Goal: Transaction & Acquisition: Purchase product/service

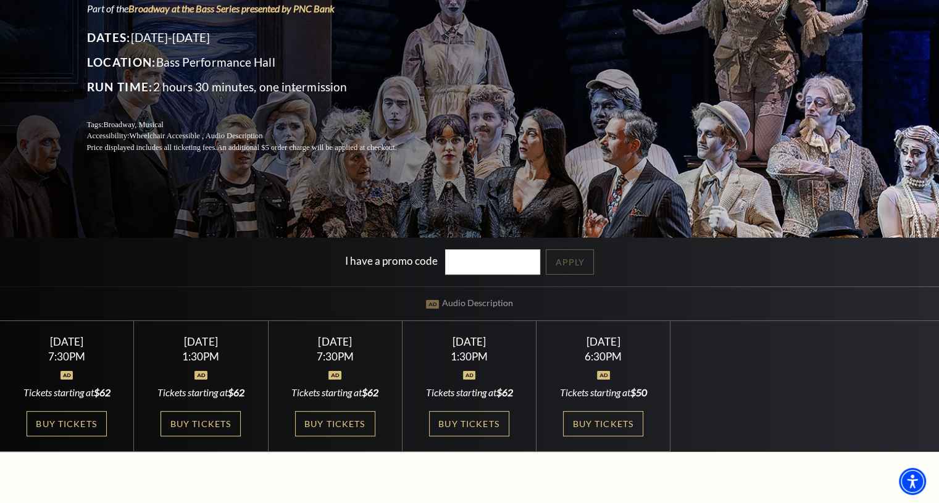
scroll to position [185, 0]
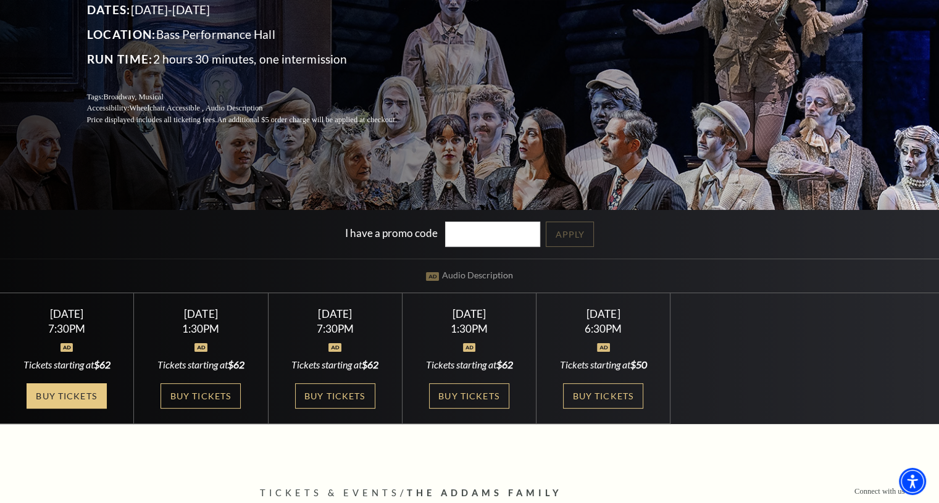
click at [78, 387] on link "Buy Tickets" at bounding box center [67, 395] width 80 height 25
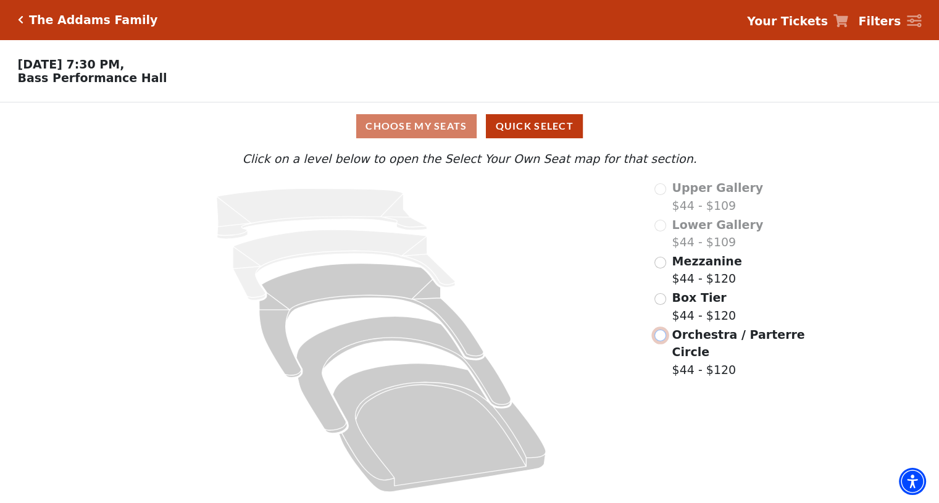
click at [663, 340] on input "Orchestra / Parterre Circle$44 - $120\a" at bounding box center [661, 336] width 12 height 12
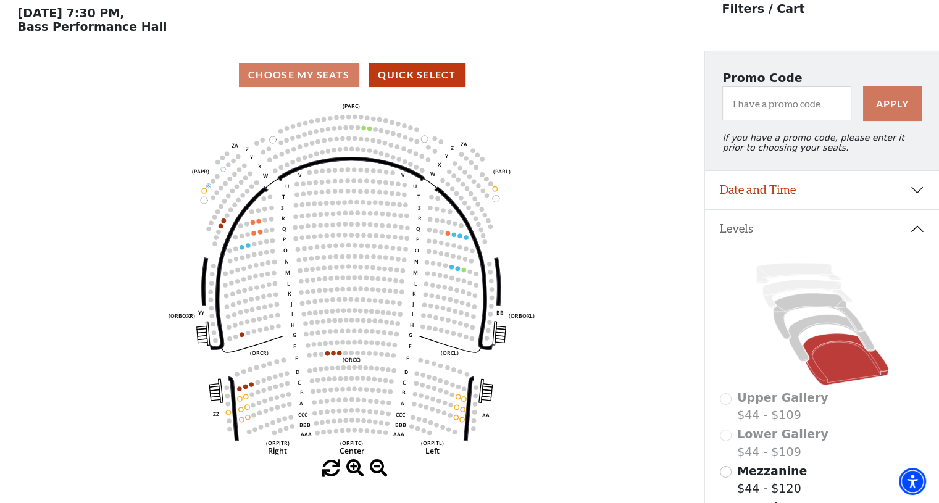
scroll to position [57, 0]
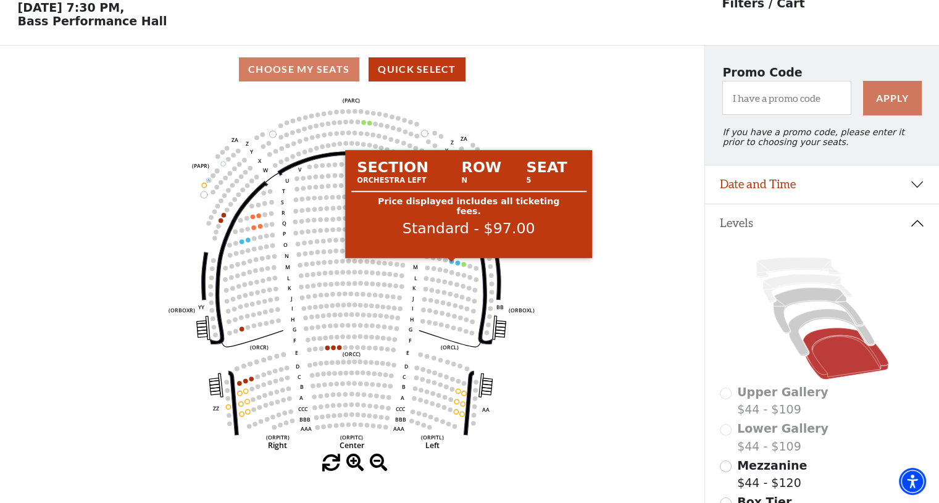
click at [451, 264] on circle at bounding box center [452, 261] width 4 height 4
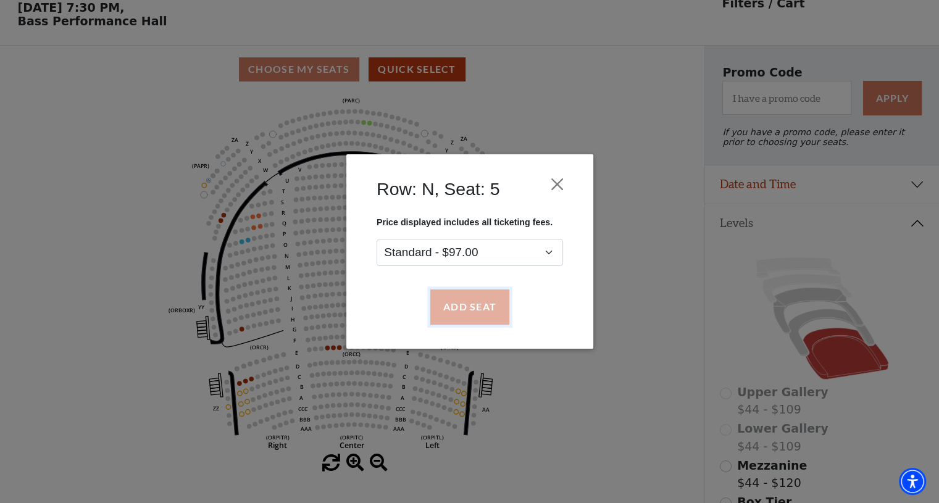
click at [460, 311] on button "Add Seat" at bounding box center [469, 307] width 79 height 35
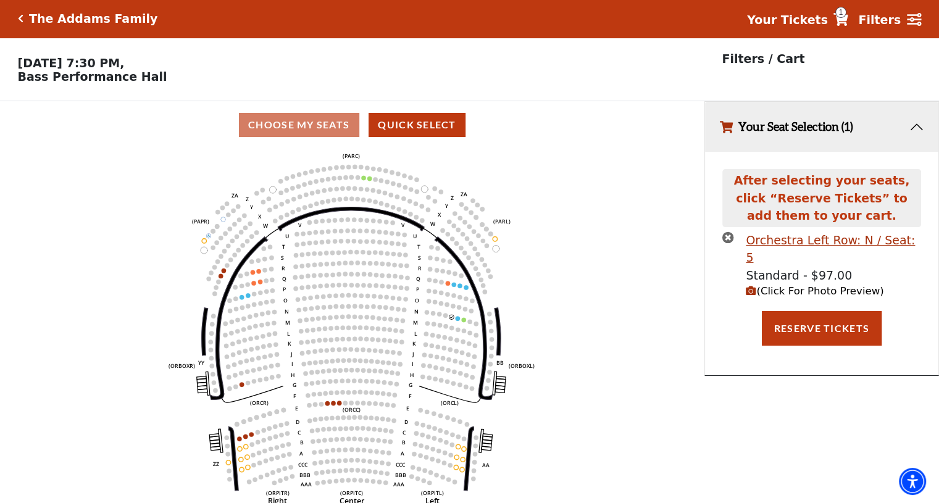
scroll to position [0, 0]
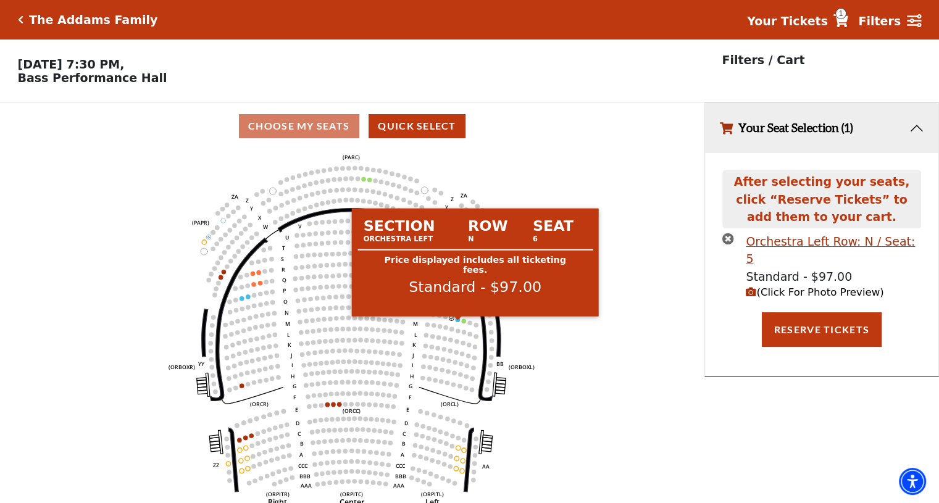
click at [456, 322] on circle at bounding box center [458, 319] width 4 height 4
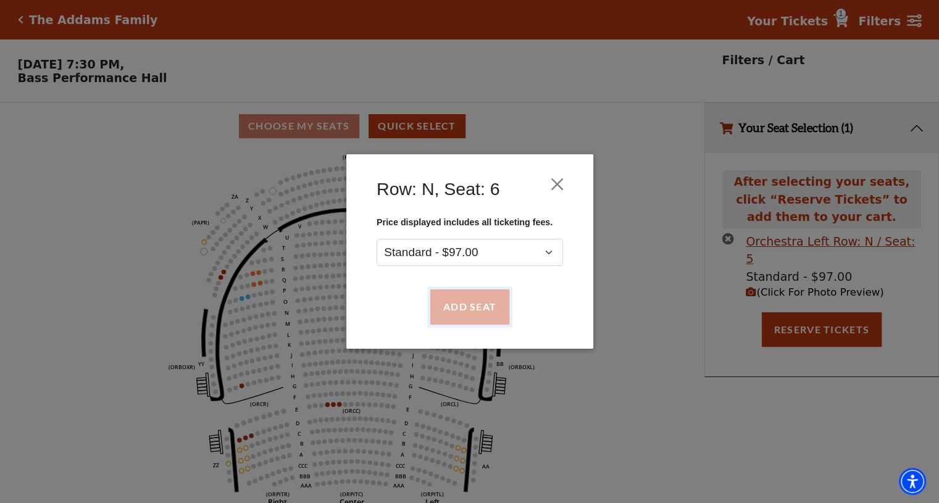
click at [467, 306] on button "Add Seat" at bounding box center [469, 307] width 79 height 35
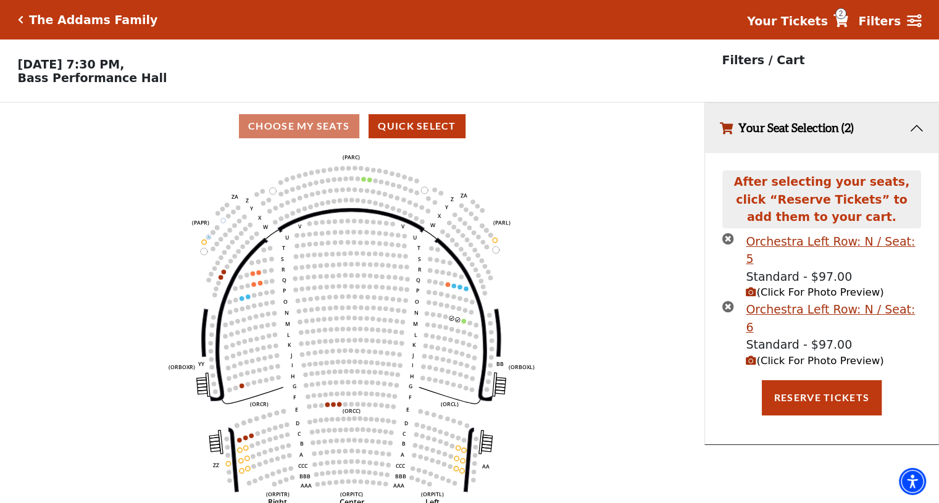
scroll to position [30, 0]
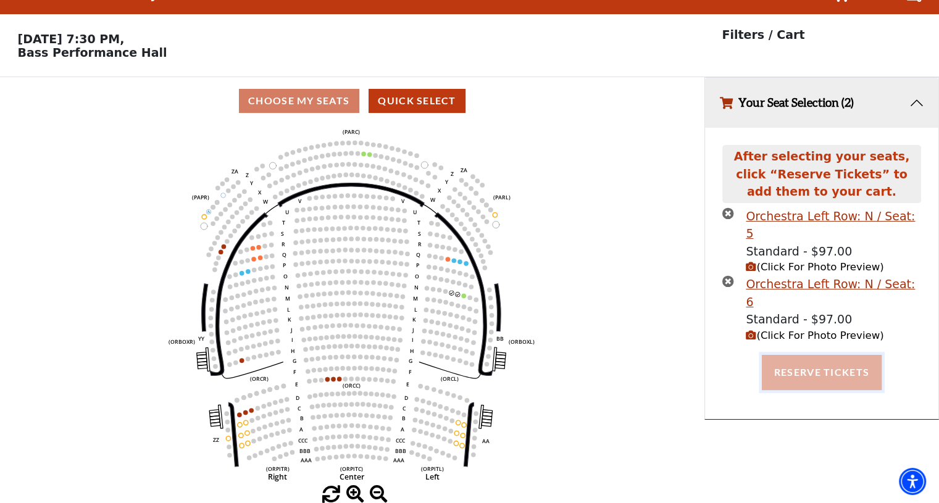
click at [806, 355] on button "Reserve Tickets" at bounding box center [822, 372] width 120 height 35
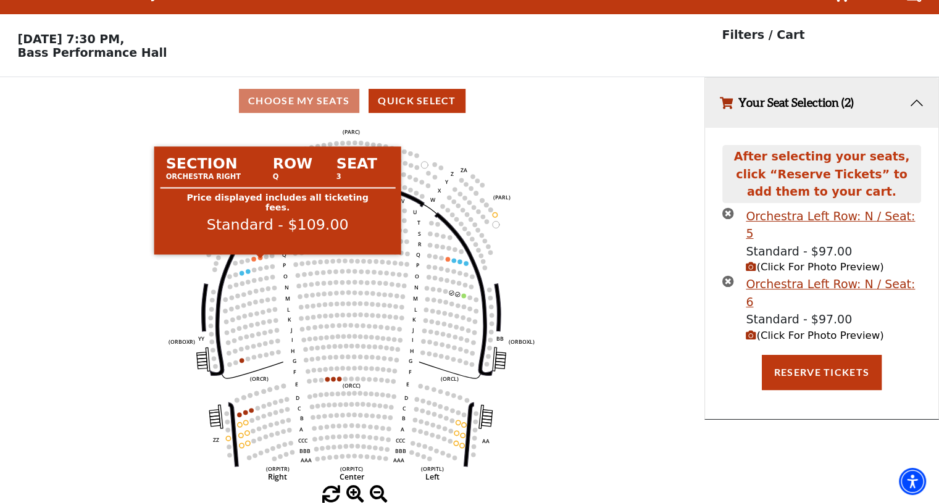
click at [262, 257] on circle at bounding box center [260, 258] width 4 height 4
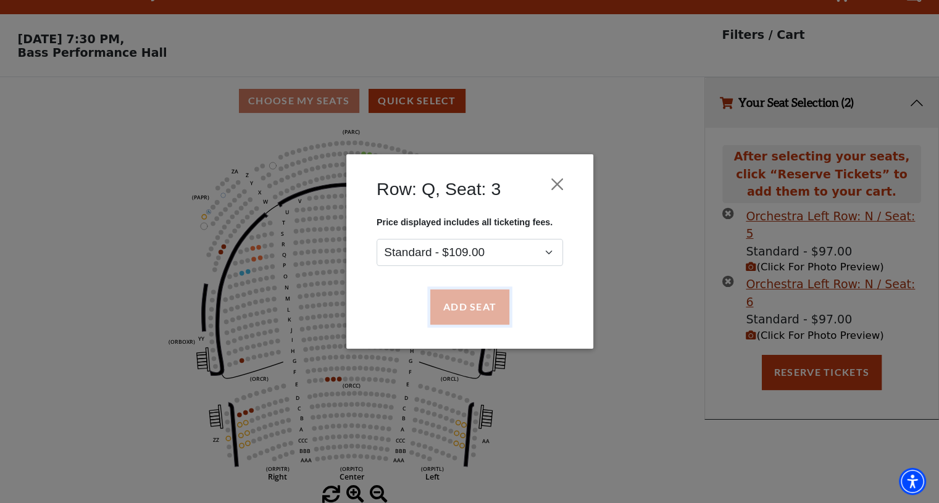
drag, startPoint x: 464, startPoint y: 301, endPoint x: 344, endPoint y: 291, distance: 120.9
click at [462, 301] on button "Add Seat" at bounding box center [469, 307] width 79 height 35
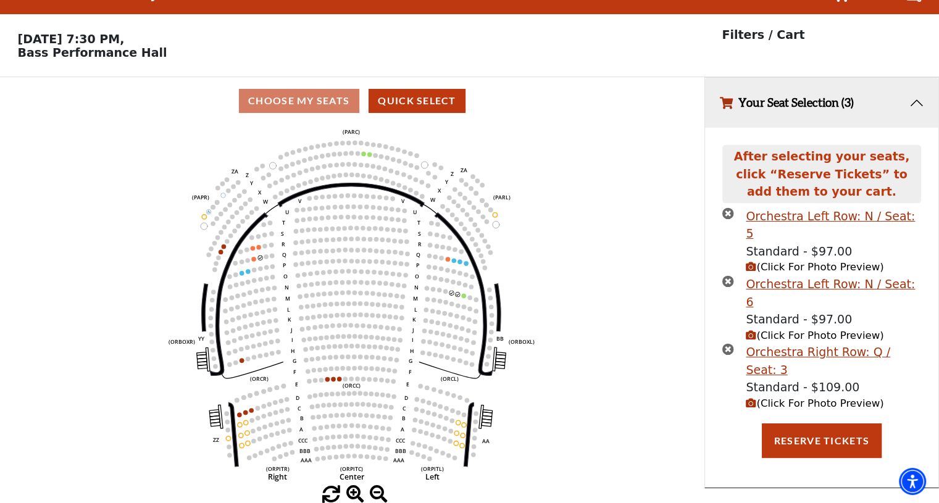
scroll to position [0, 0]
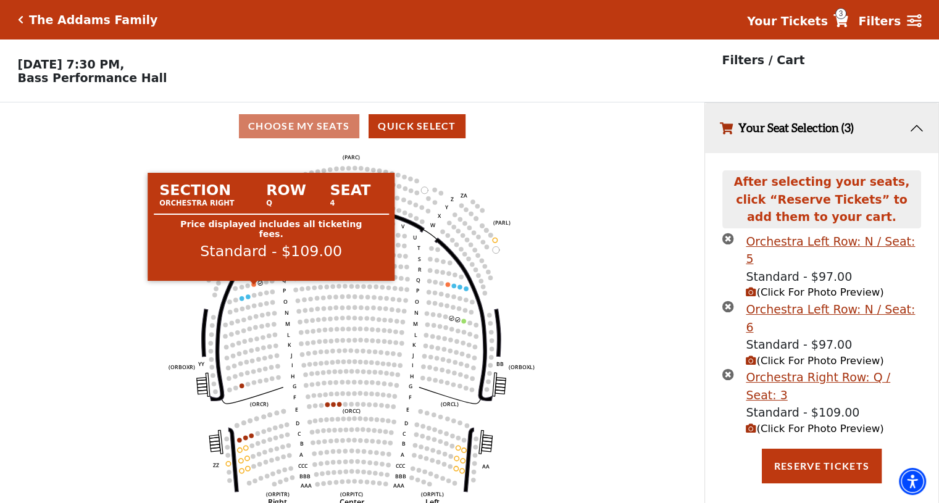
click at [253, 287] on circle at bounding box center [253, 284] width 4 height 4
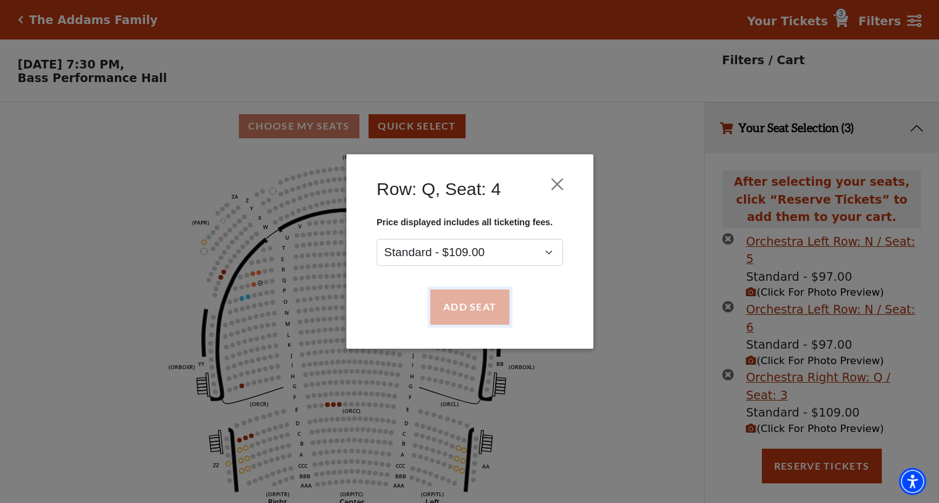
click at [471, 306] on button "Add Seat" at bounding box center [469, 307] width 79 height 35
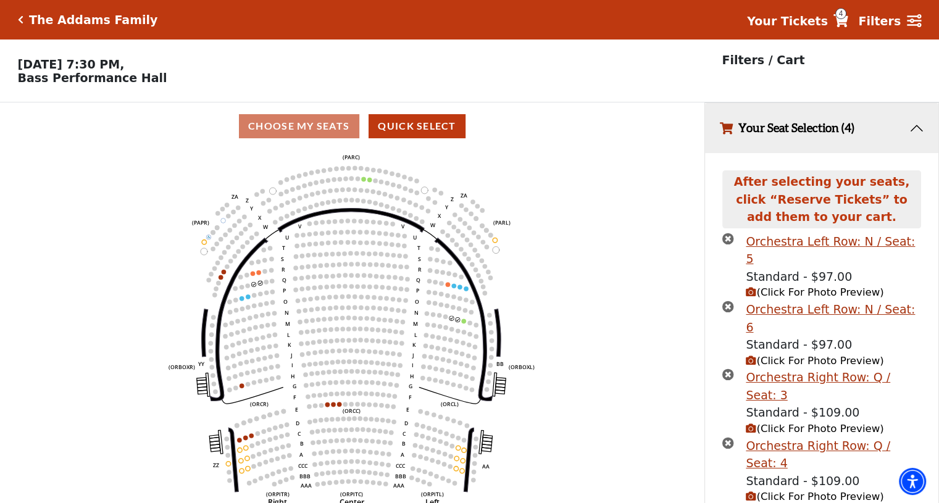
click at [729, 241] on icon "times-circle" at bounding box center [728, 239] width 12 height 12
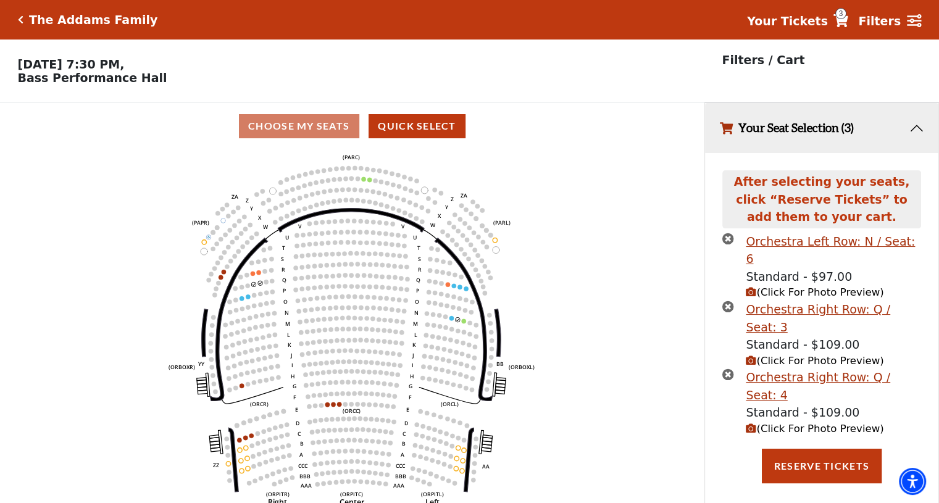
click at [726, 241] on icon "times-circle" at bounding box center [728, 239] width 12 height 12
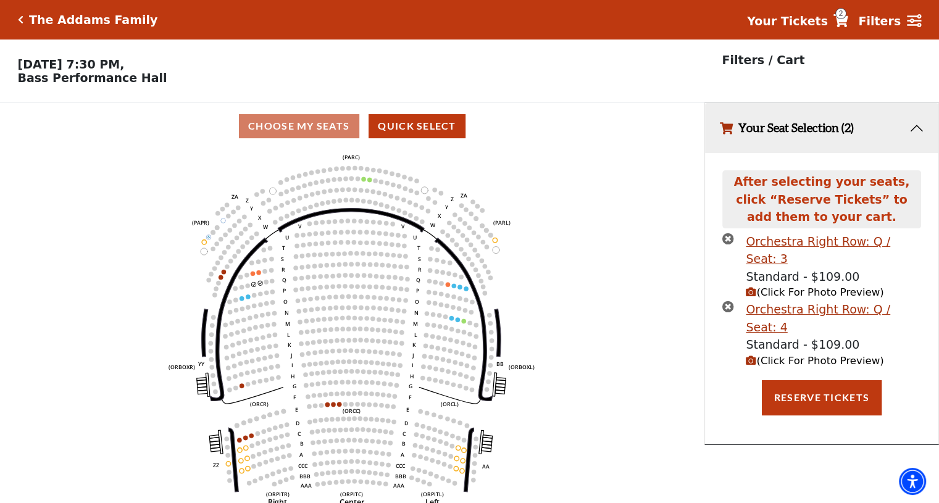
click at [769, 287] on span "(Click For Photo Preview)" at bounding box center [815, 293] width 138 height 12
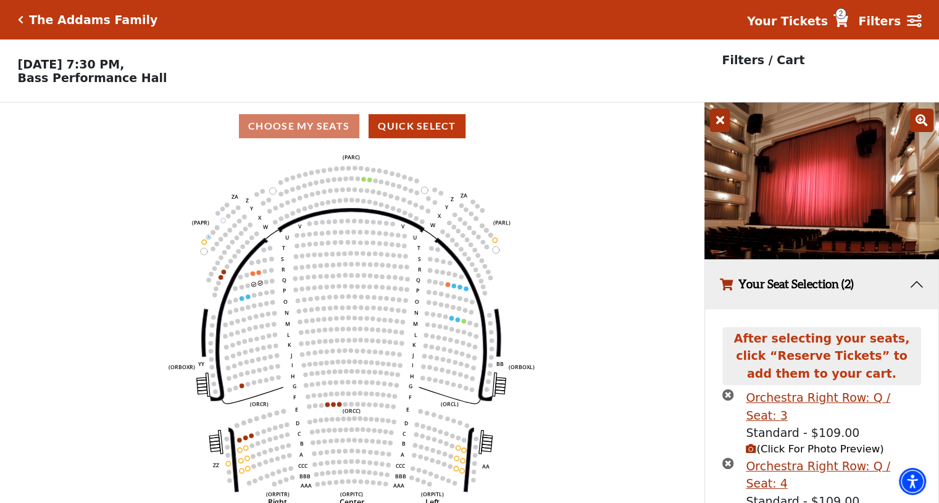
click at [912, 288] on button "Your Seat Selection (2)" at bounding box center [821, 285] width 233 height 50
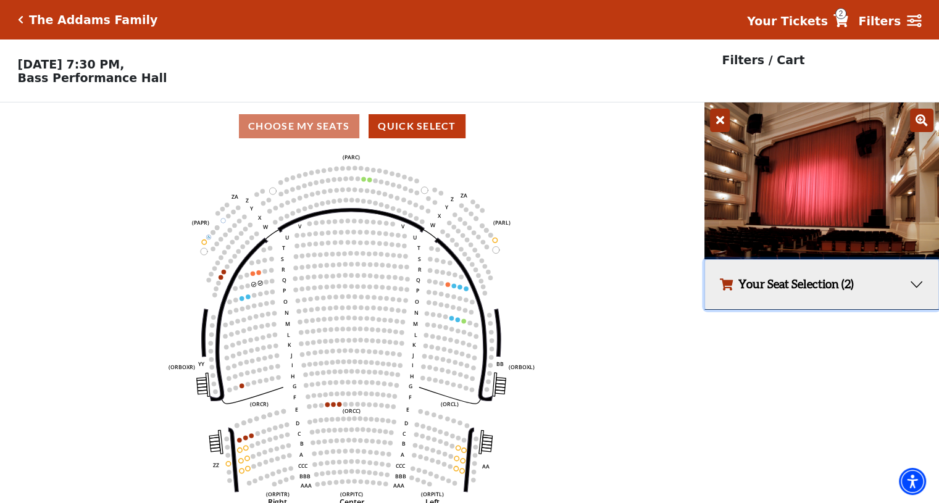
click at [914, 285] on button "Your Seat Selection (2)" at bounding box center [821, 285] width 233 height 50
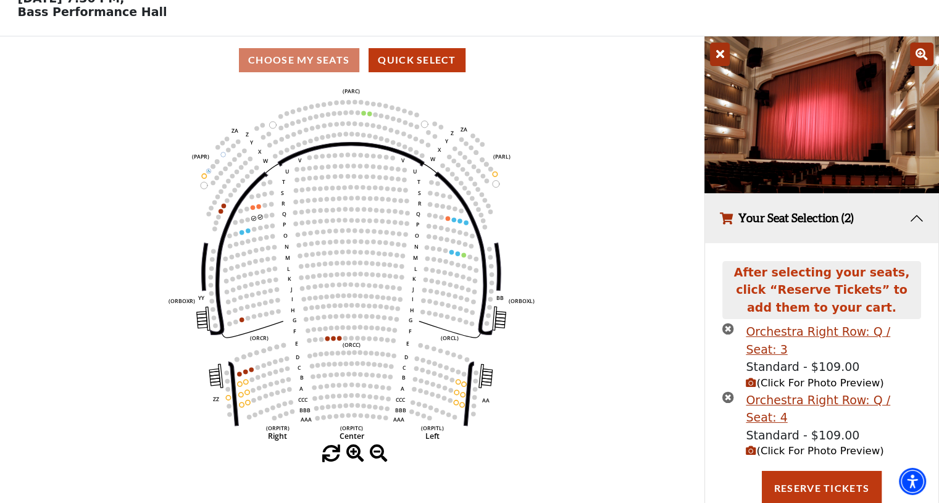
scroll to position [67, 0]
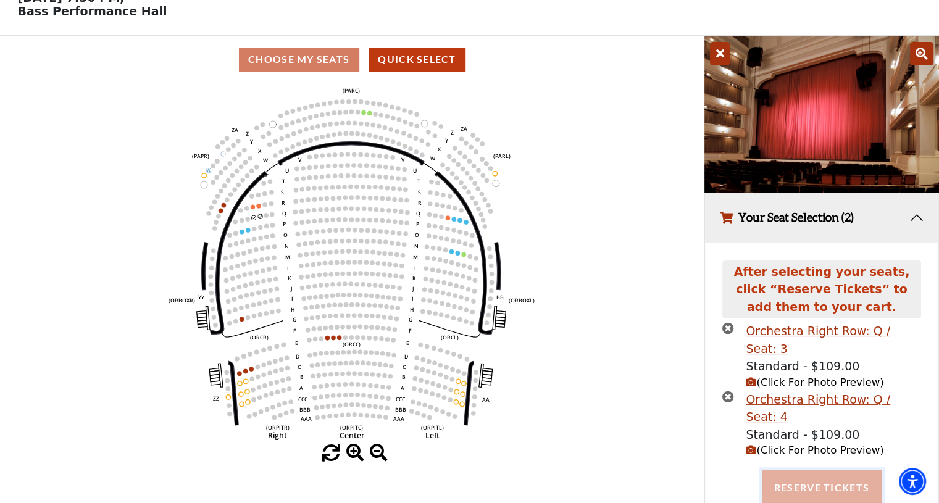
click at [806, 471] on button "Reserve Tickets" at bounding box center [822, 488] width 120 height 35
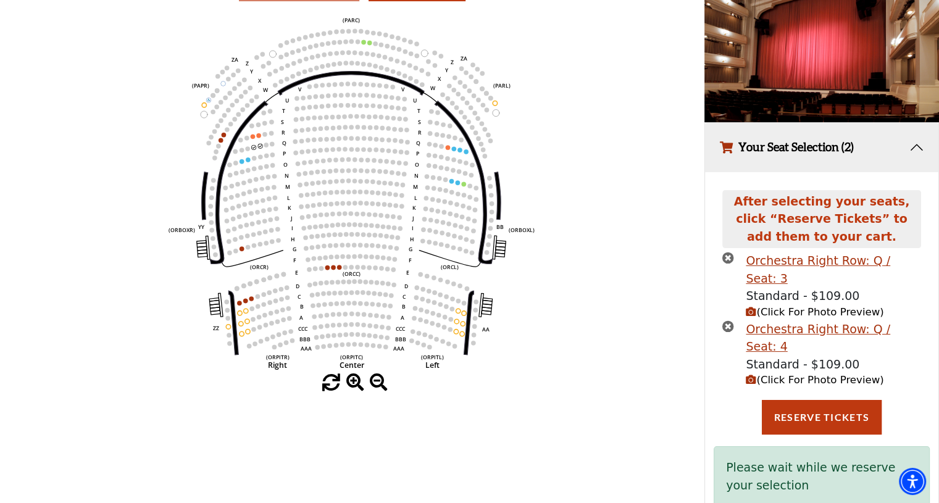
scroll to position [138, 0]
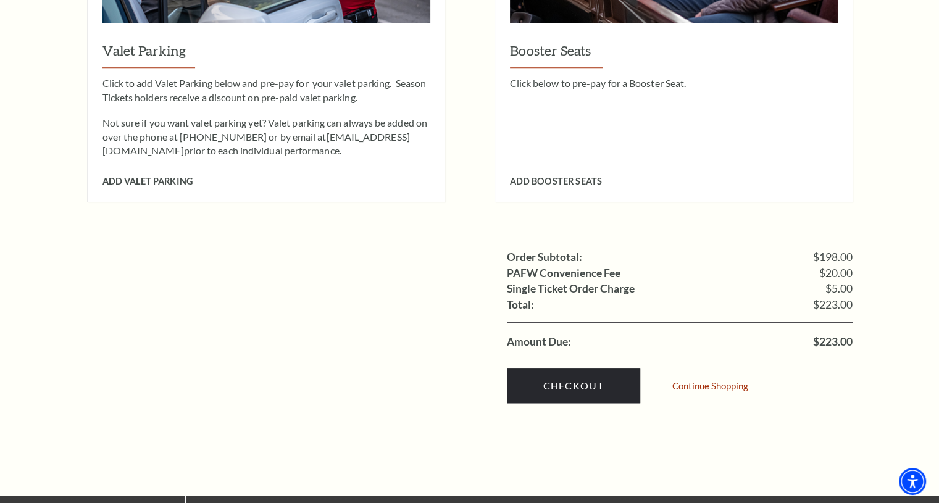
scroll to position [1111, 0]
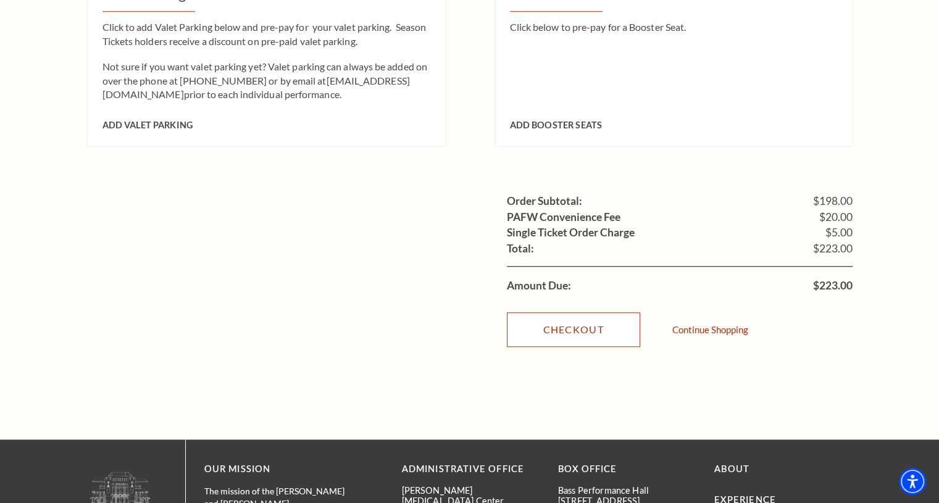
click at [565, 313] on link "Checkout" at bounding box center [573, 329] width 133 height 35
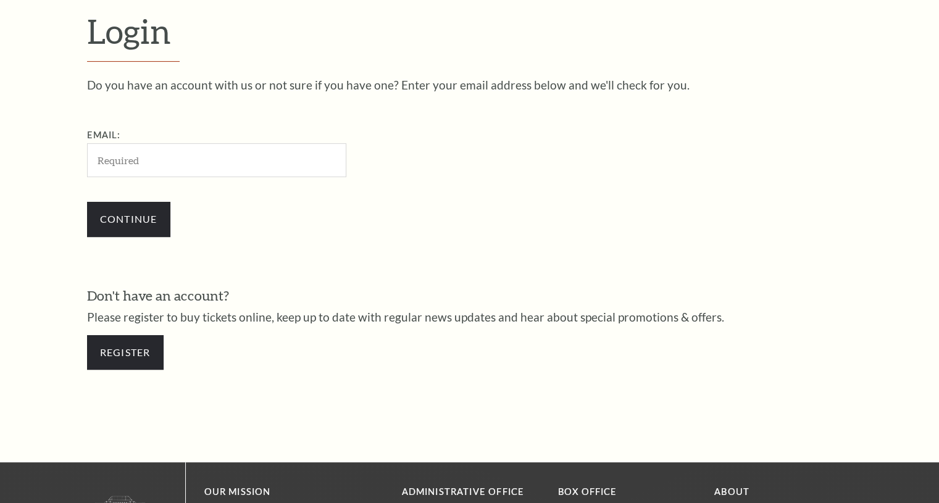
scroll to position [366, 0]
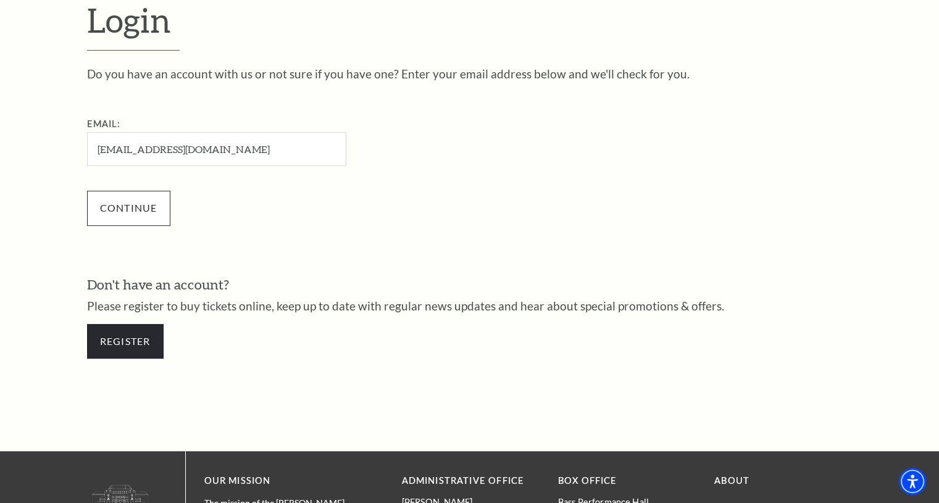
type input "[EMAIL_ADDRESS][DOMAIN_NAME]"
click at [111, 206] on input "Continue" at bounding box center [128, 208] width 83 height 35
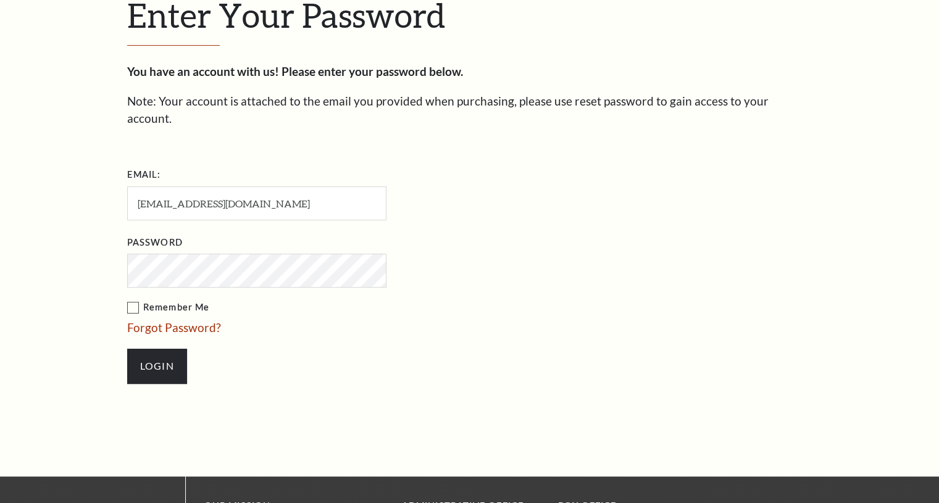
scroll to position [377, 0]
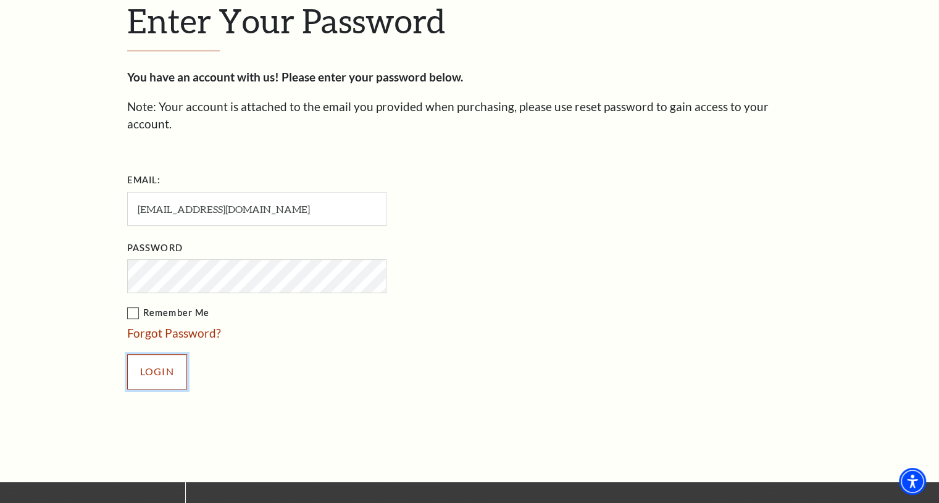
click at [146, 354] on input "Login" at bounding box center [157, 371] width 60 height 35
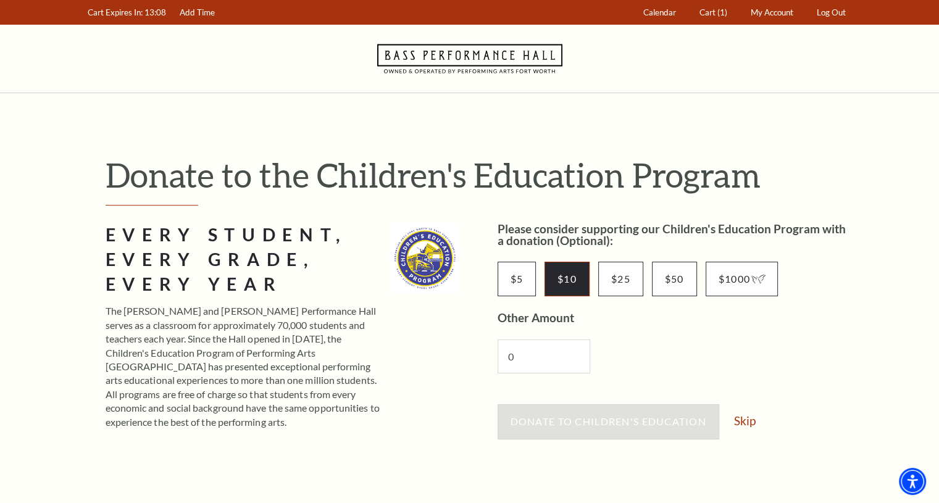
click at [563, 277] on input "$10" at bounding box center [567, 279] width 45 height 35
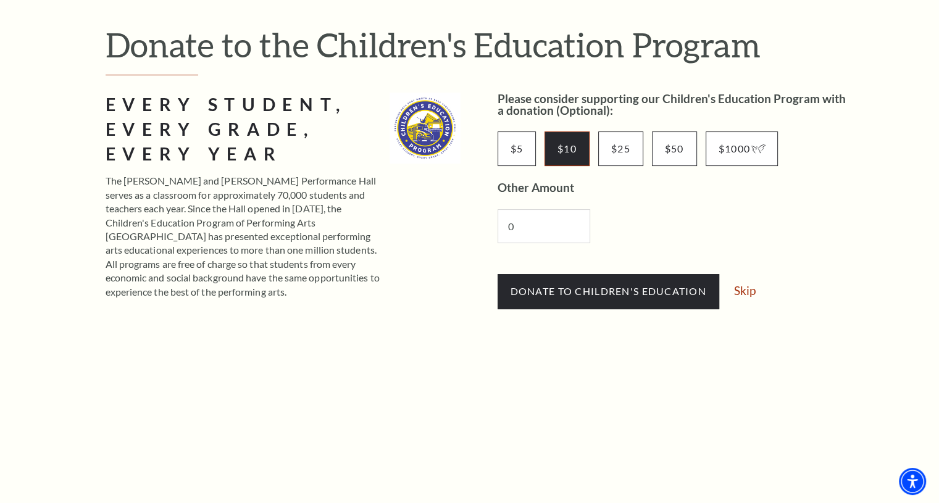
scroll to position [185, 0]
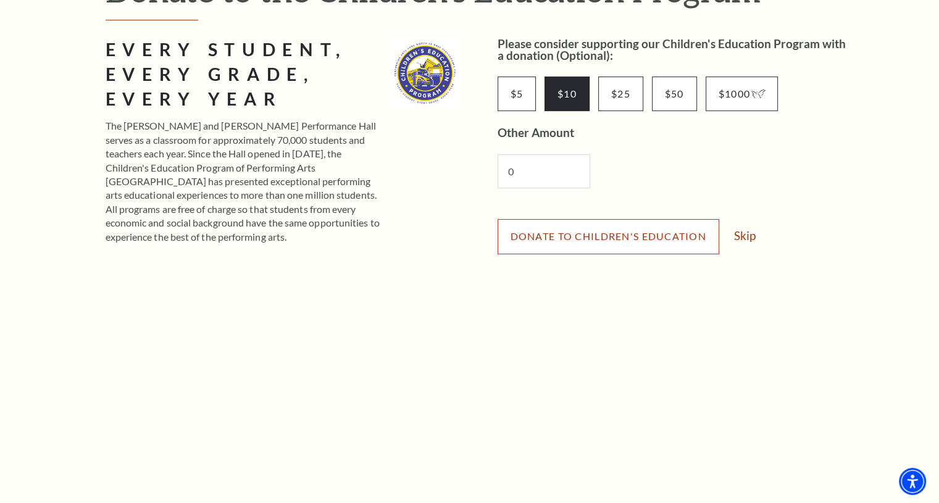
click at [553, 233] on span "Donate to Children's Education" at bounding box center [609, 236] width 196 height 12
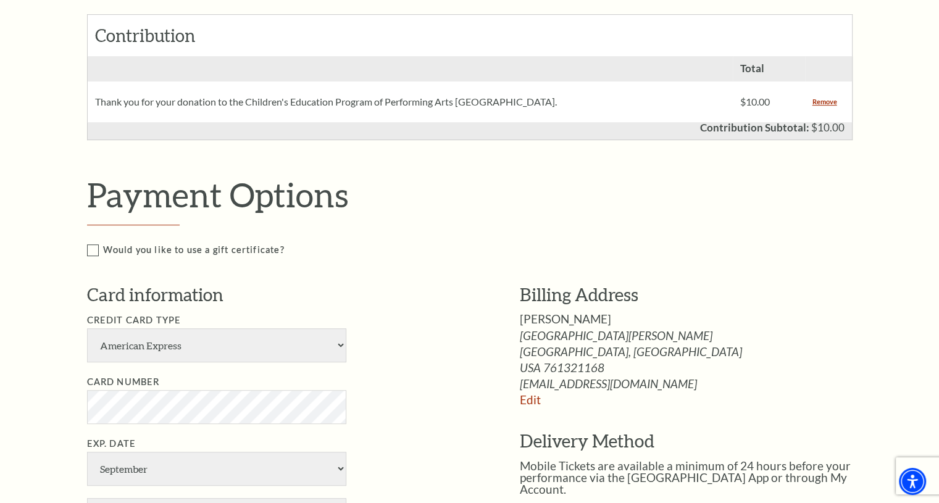
scroll to position [617, 0]
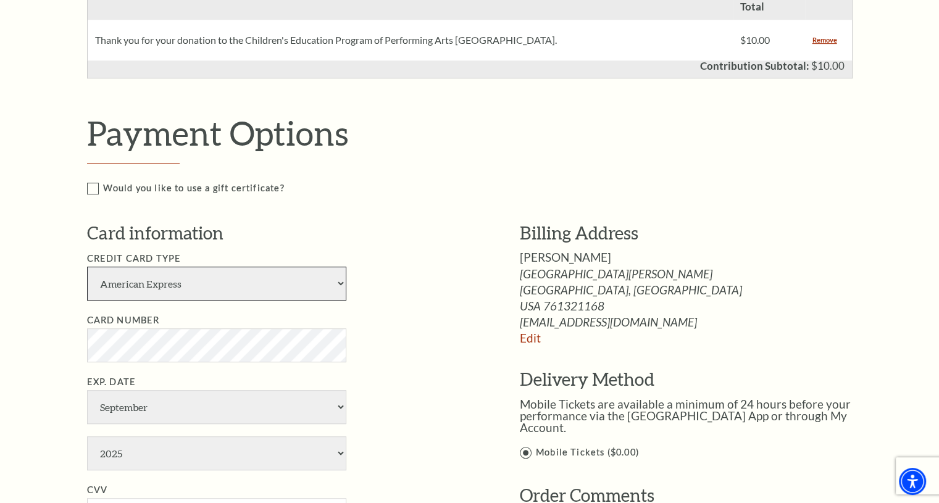
click at [336, 282] on select "American Express Visa Master Card Discover" at bounding box center [216, 284] width 259 height 34
select select "25"
click at [87, 267] on select "American Express Visa Master Card Discover" at bounding box center [216, 284] width 259 height 34
click at [288, 396] on select "January February March April May June July August September October November De…" at bounding box center [216, 407] width 259 height 34
select select "4"
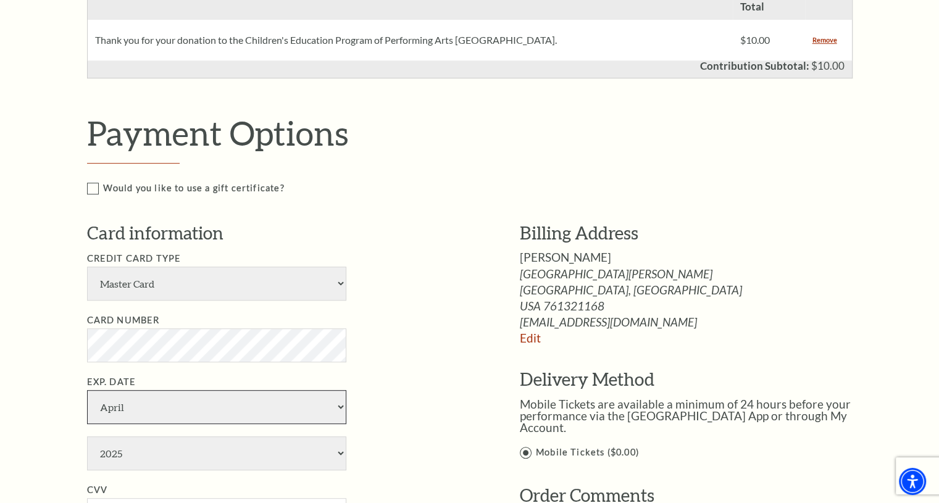
click at [87, 390] on select "January February March April May June July August September October November De…" at bounding box center [216, 407] width 259 height 34
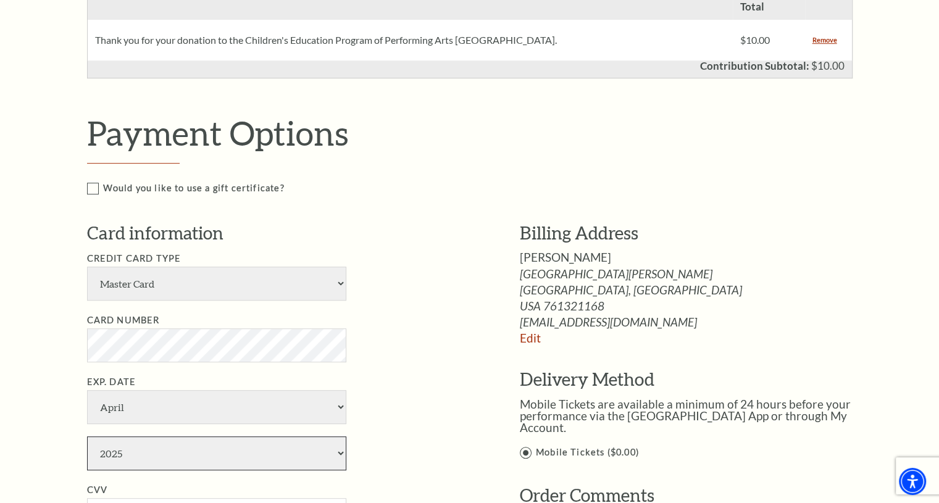
click at [218, 457] on select "2025 2026 2027 2028 2029 2030 2031 2032 2033 2034" at bounding box center [216, 454] width 259 height 34
select select "2027"
click at [87, 437] on select "2025 2026 2027 2028 2029 2030 2031 2032 2033 2034" at bounding box center [216, 454] width 259 height 34
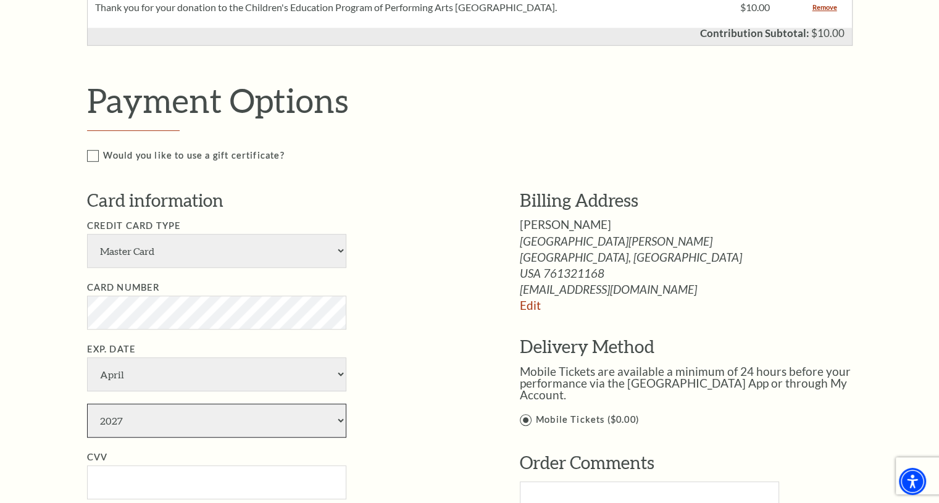
scroll to position [679, 0]
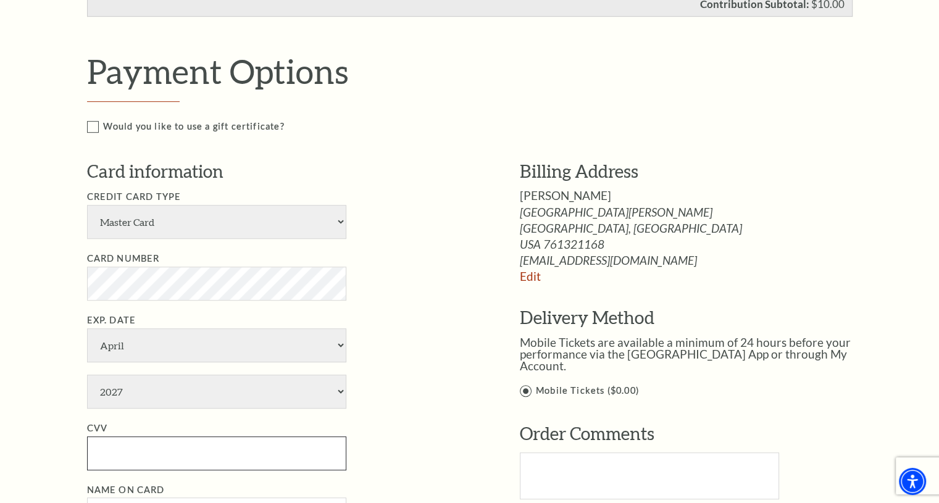
click at [163, 454] on input "CVV" at bounding box center [216, 454] width 259 height 34
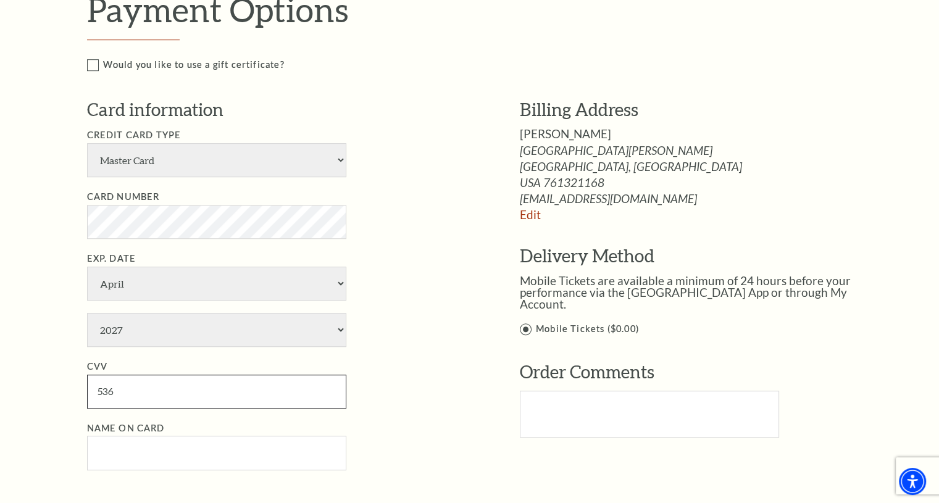
type input "536"
click at [240, 448] on input "Name on Card" at bounding box center [216, 453] width 259 height 34
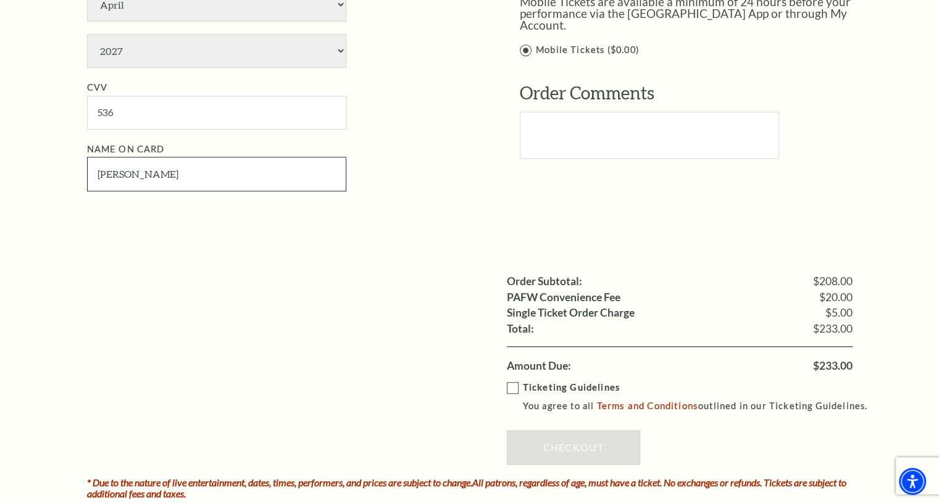
scroll to position [1050, 0]
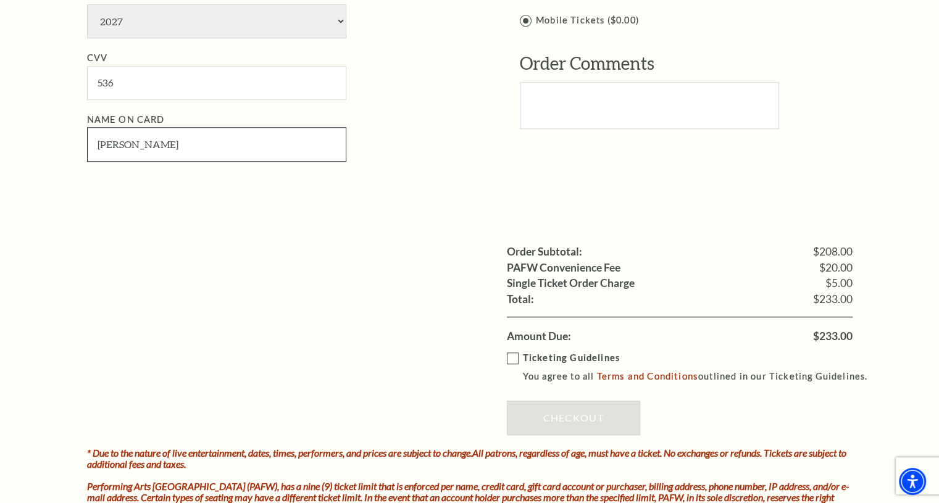
type input "John A Whitfield"
click at [512, 353] on label "Ticketing Guidelines You agree to all Terms and Conditions outlined in our Tick…" at bounding box center [693, 368] width 372 height 34
click at [0, 0] on input "Ticketing Guidelines You agree to all Terms and Conditions outlined in our Tick…" at bounding box center [0, 0] width 0 height 0
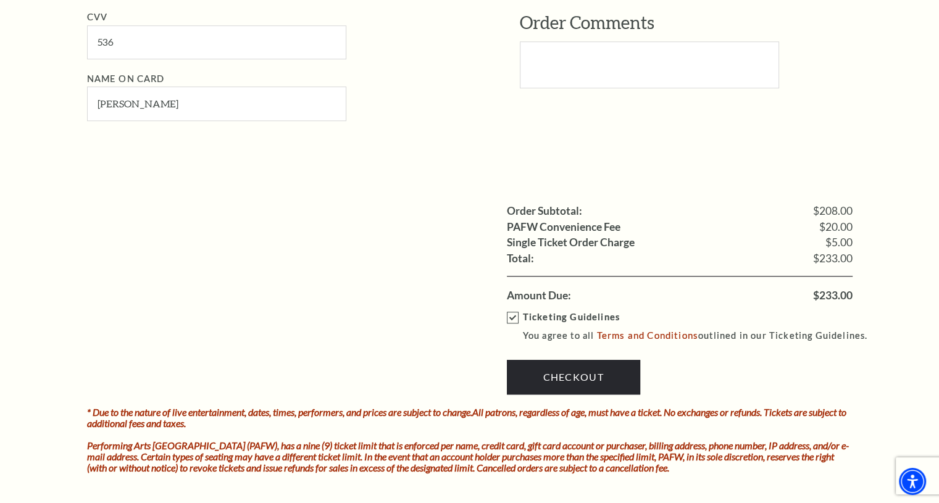
scroll to position [1111, 0]
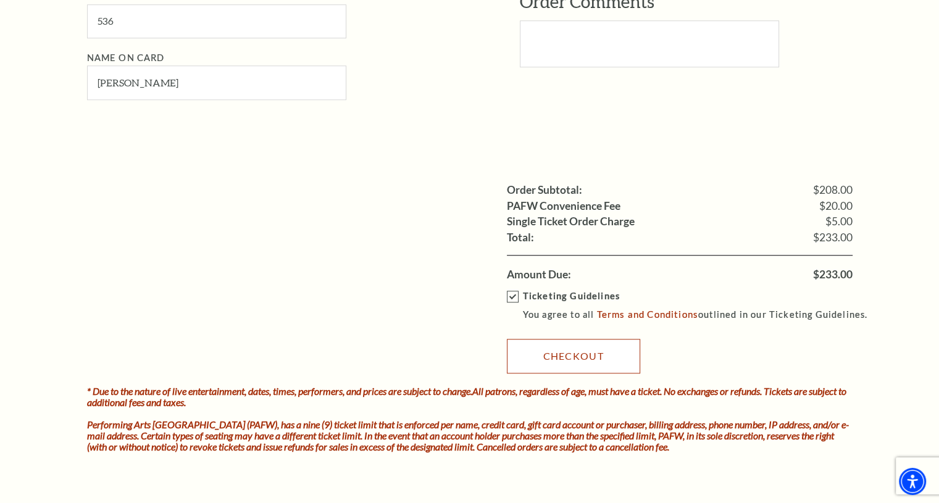
click at [551, 349] on link "Checkout" at bounding box center [573, 356] width 133 height 35
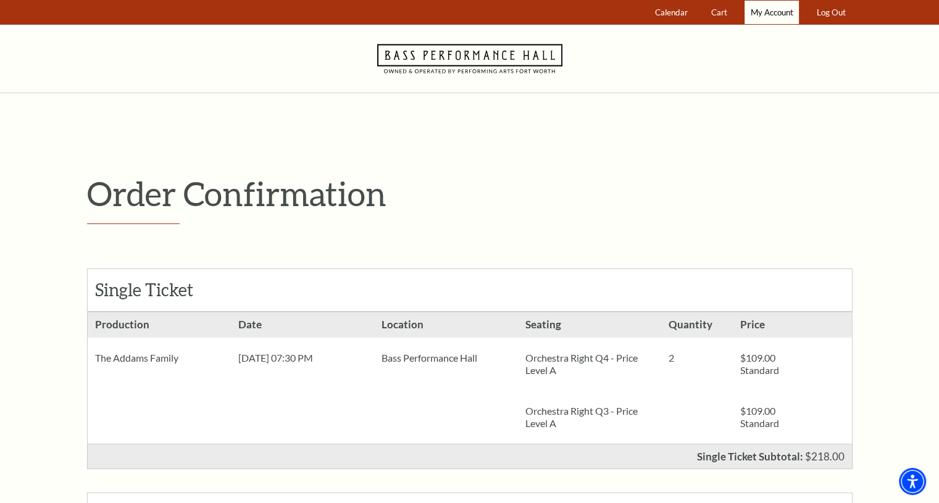
click at [776, 15] on span "My Account" at bounding box center [772, 12] width 43 height 10
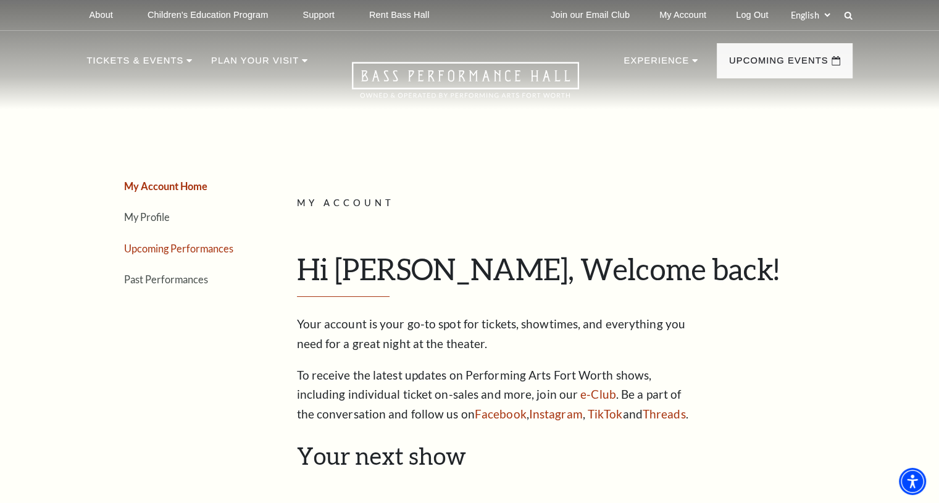
click at [146, 248] on link "Upcoming Performances" at bounding box center [178, 249] width 109 height 12
